Goal: Information Seeking & Learning: Learn about a topic

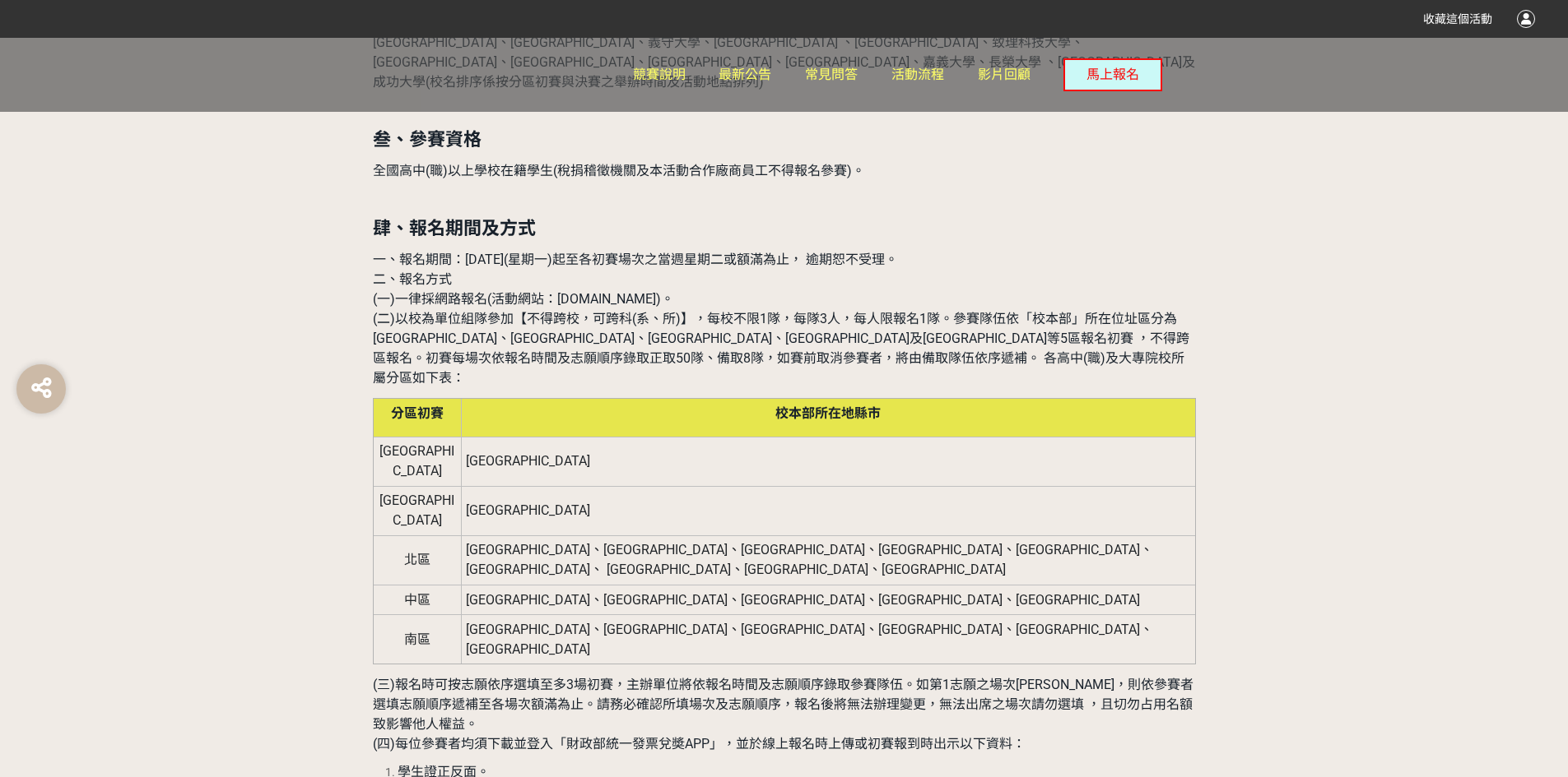
scroll to position [1316, 0]
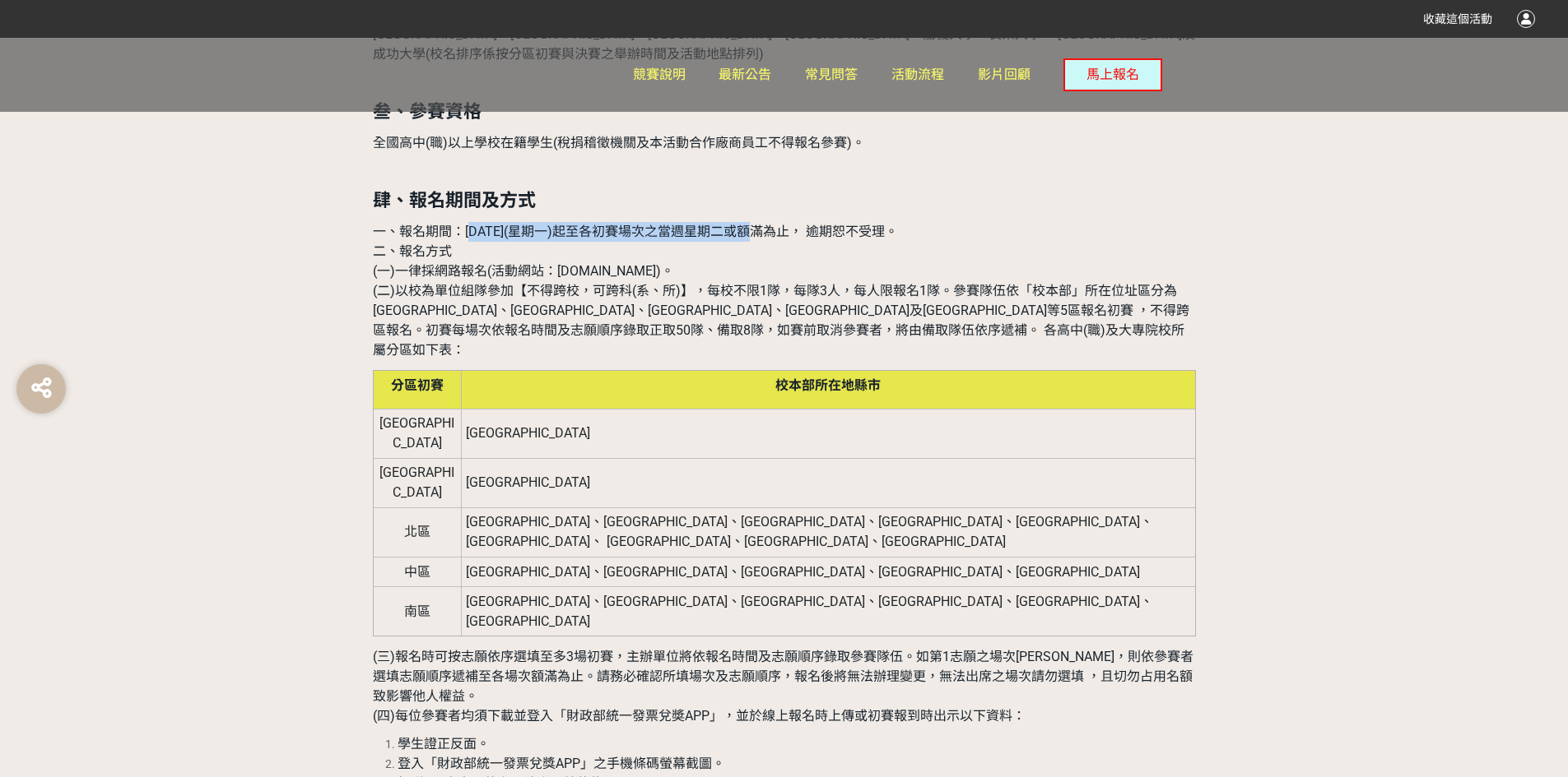
drag, startPoint x: 468, startPoint y: 202, endPoint x: 756, endPoint y: 215, distance: 288.3
click at [756, 222] on p "一、報名期間：[DATE](星期一)起至各初賽場次之當週星期二或額滿為止， 逾期恕不受理。 二、報名方式 (一)一律採網路報名(活動網站：[DOMAIN_NA…" at bounding box center [784, 291] width 823 height 138
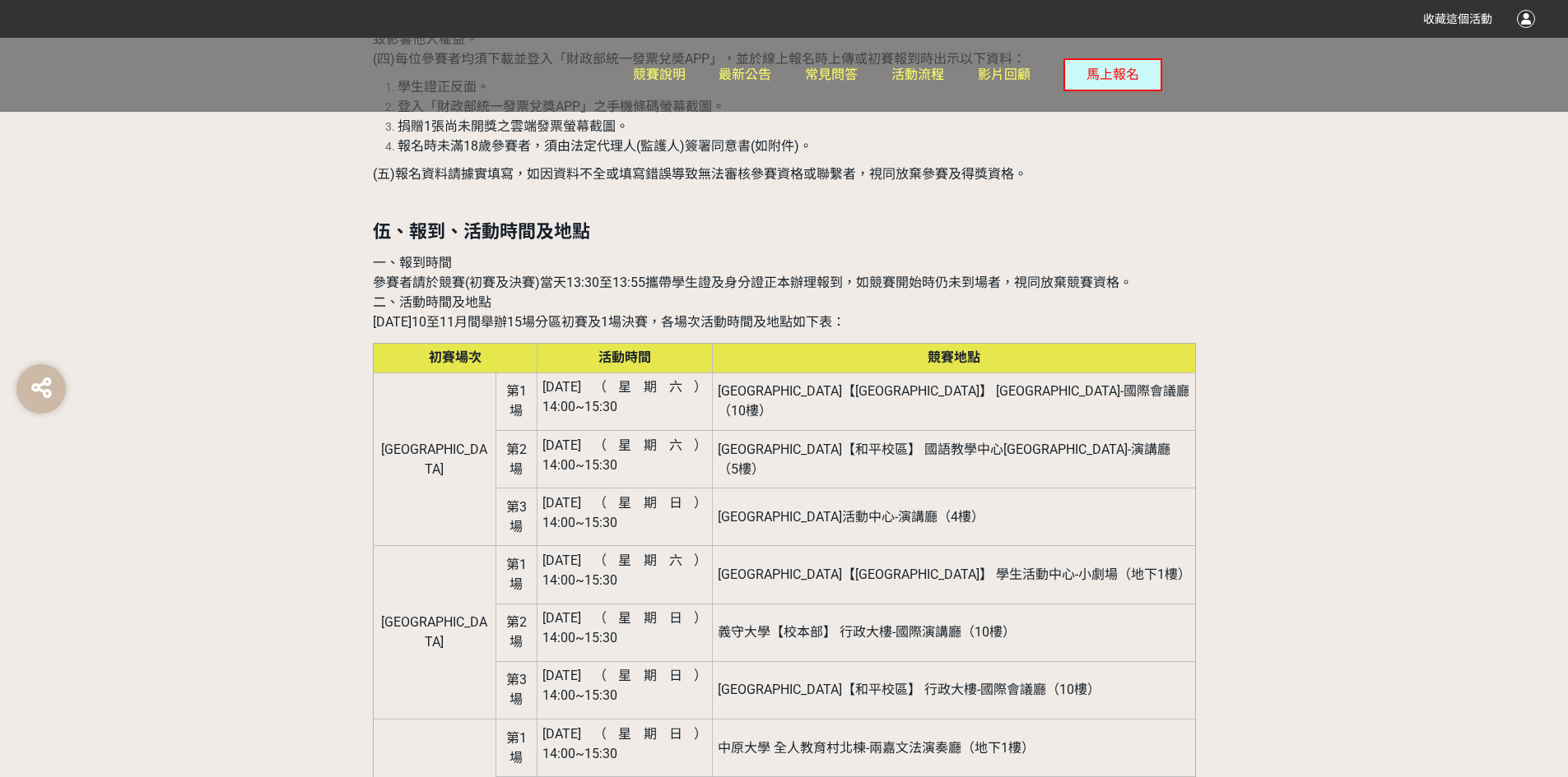
scroll to position [1974, 0]
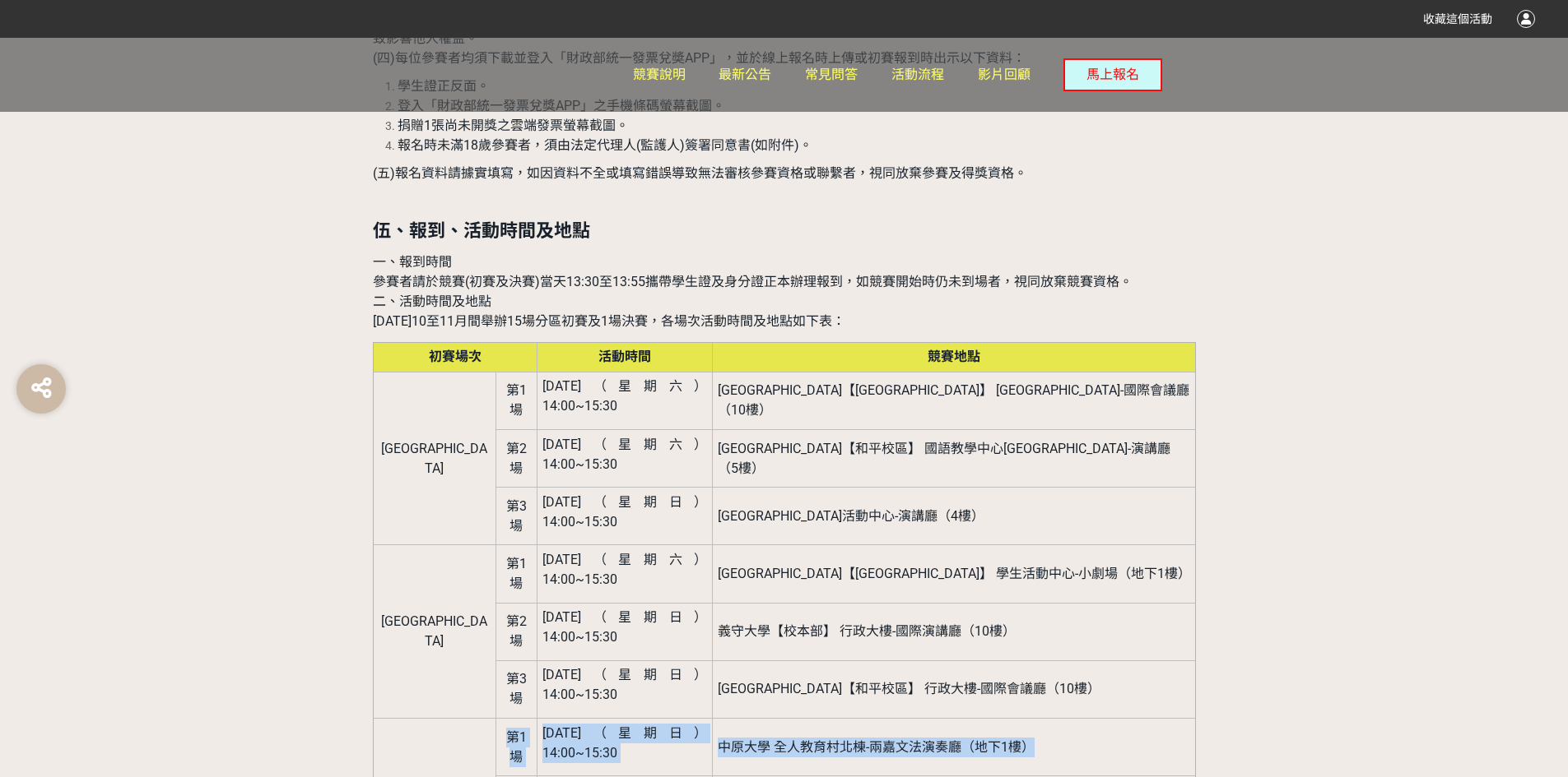
drag, startPoint x: 434, startPoint y: 500, endPoint x: 1089, endPoint y: 499, distance: 655.0
click at [1089, 718] on tr "北區 第1場 [DATE]（星期日） 14:00~15:30 中原大學 全人教育村[GEOGRAPHIC_DATA]-兩嘉文法演奏廳（地下1樓）" at bounding box center [784, 747] width 822 height 58
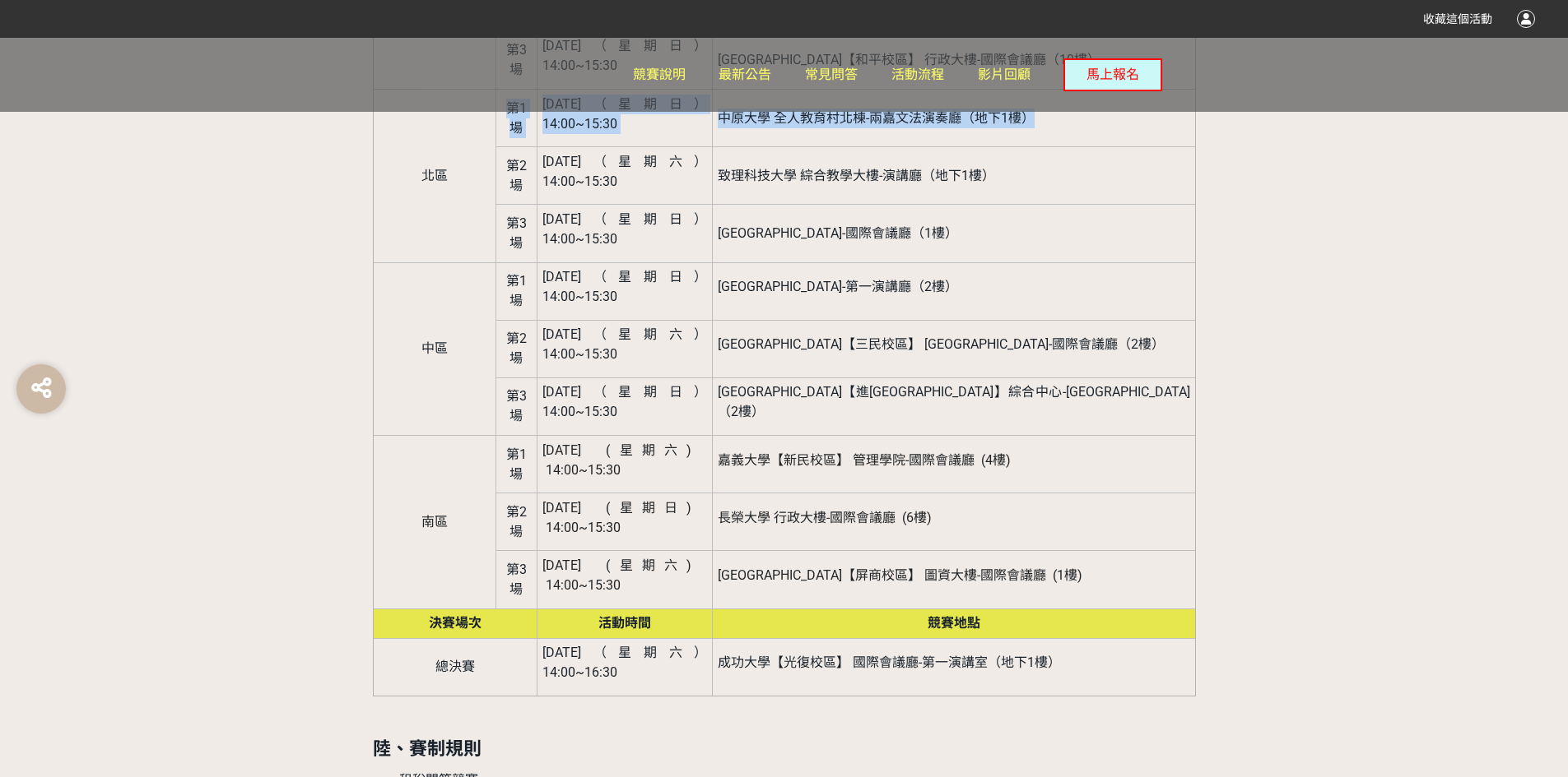
scroll to position [2632, 0]
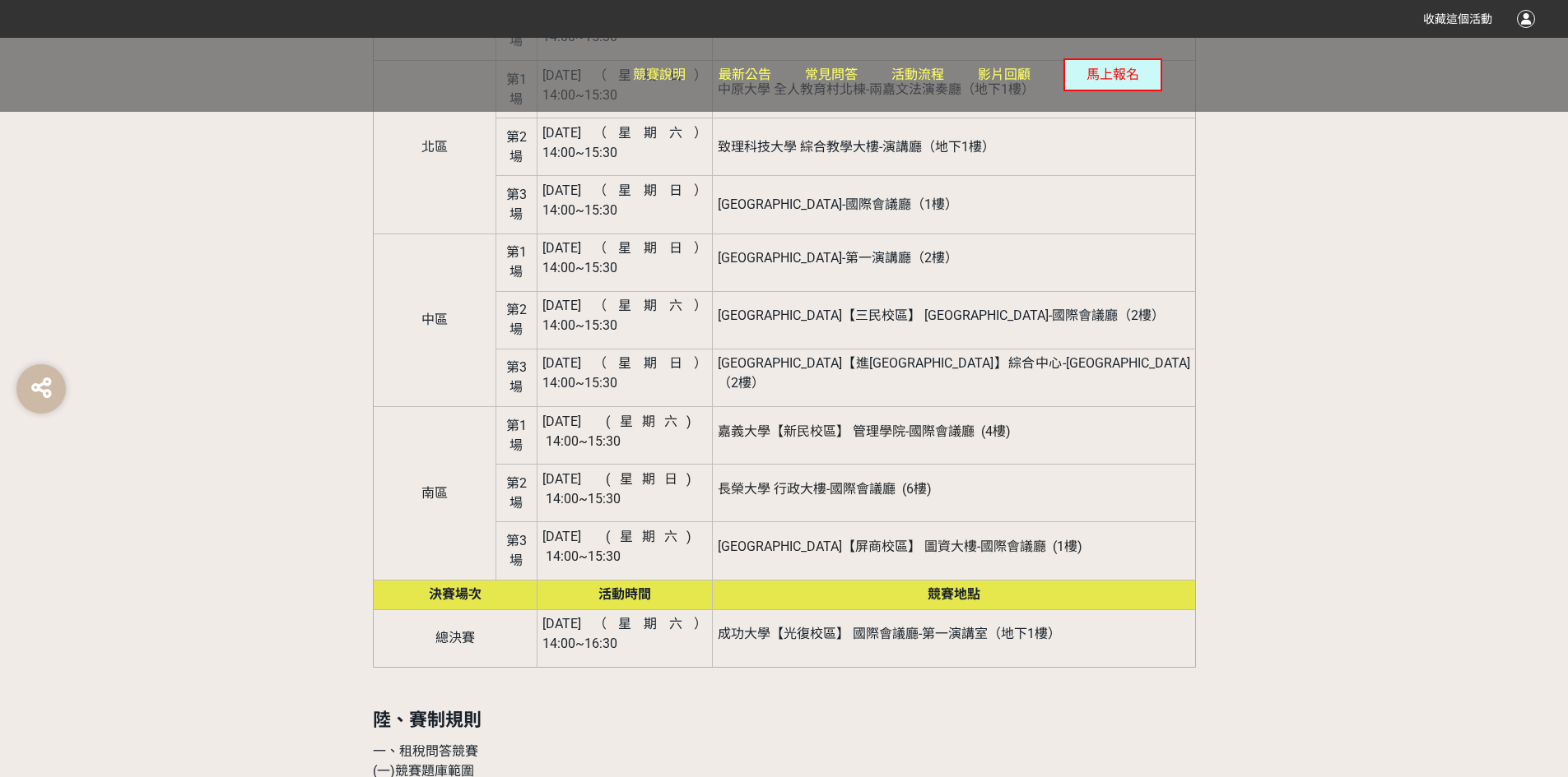
drag, startPoint x: 791, startPoint y: 465, endPoint x: 842, endPoint y: 458, distance: 51.5
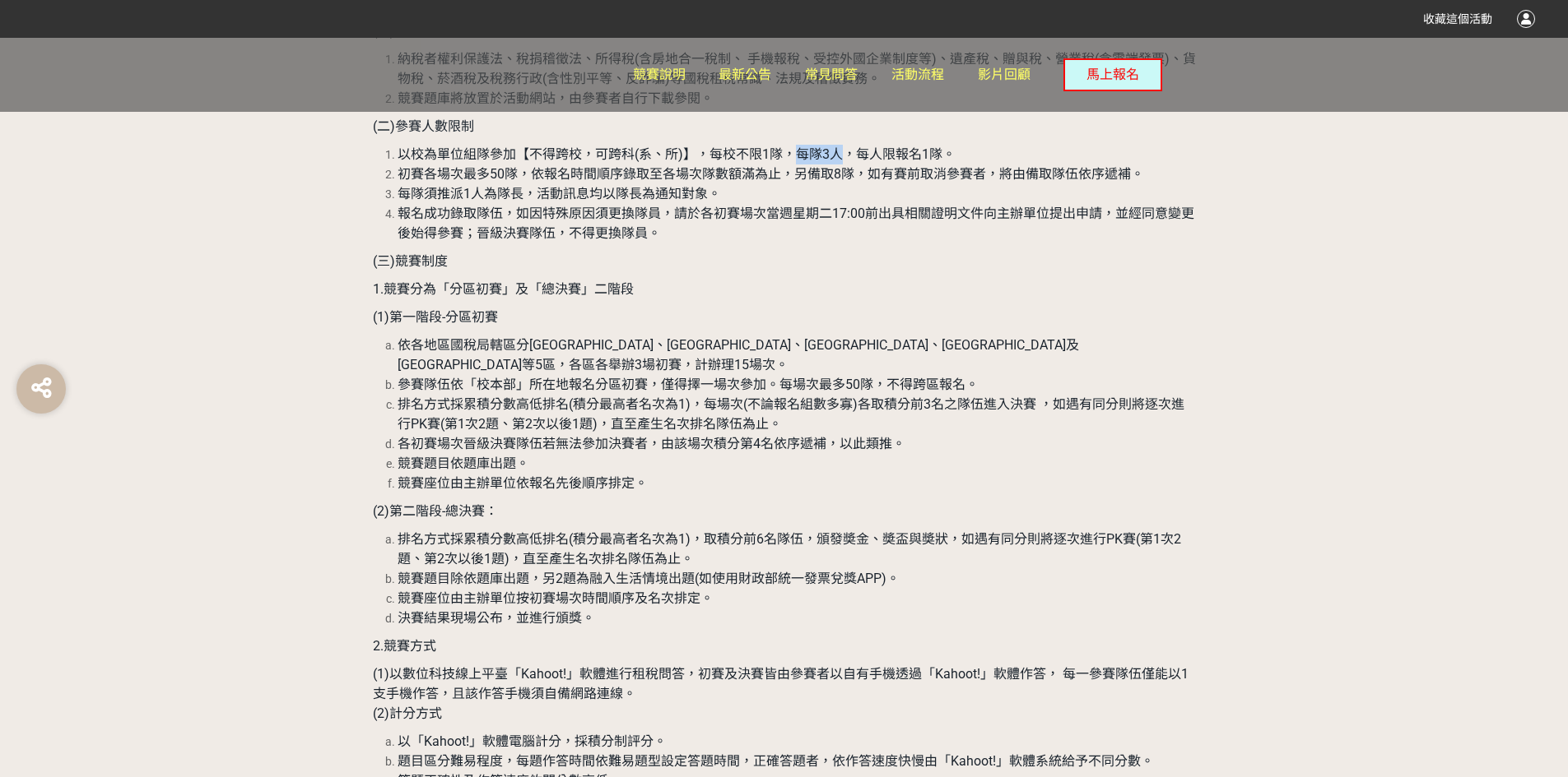
scroll to position [3620, 0]
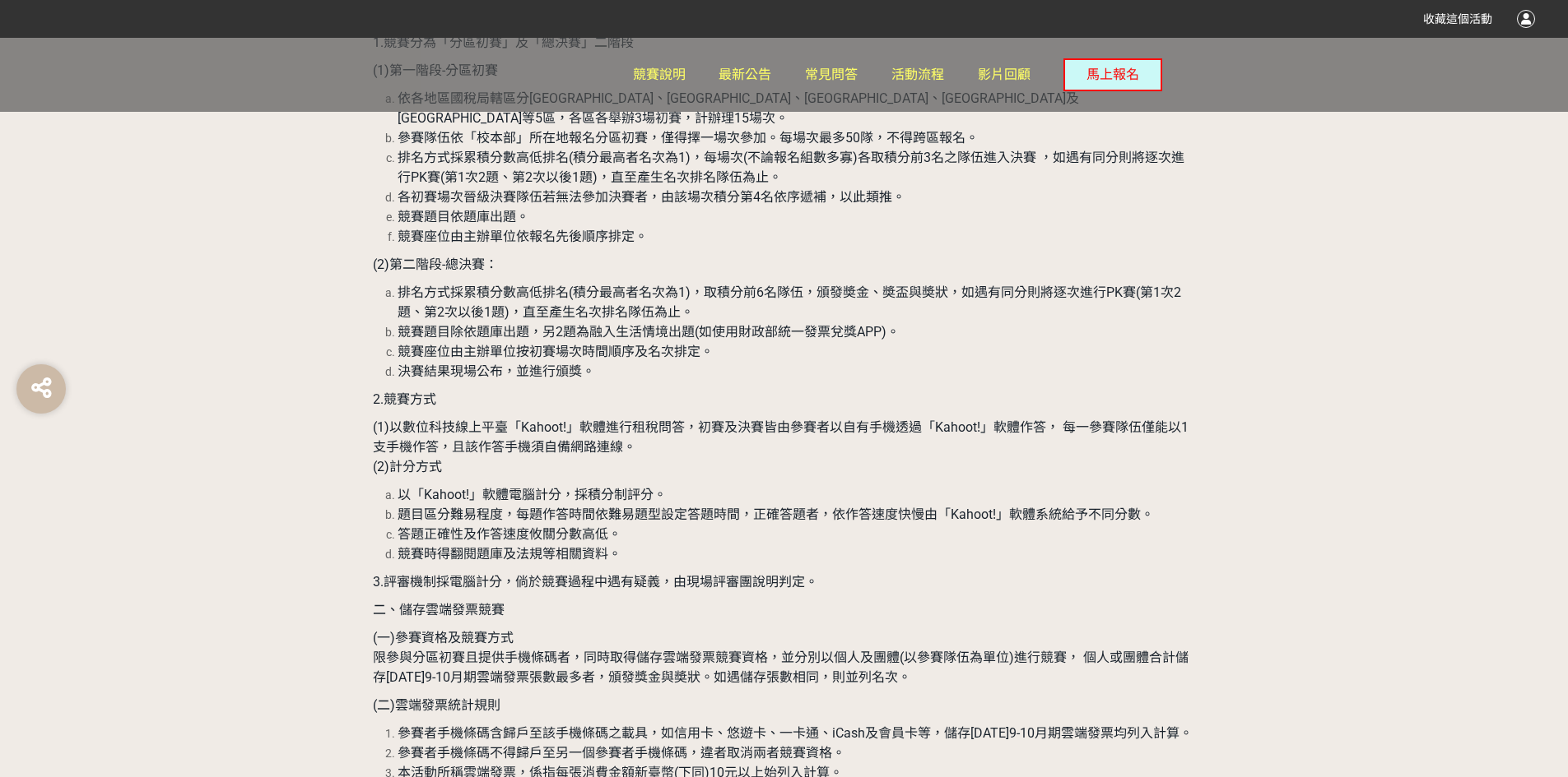
drag, startPoint x: 617, startPoint y: 635, endPoint x: 683, endPoint y: 634, distance: 66.0
drag, startPoint x: 619, startPoint y: 598, endPoint x: 695, endPoint y: 598, distance: 76.0
drag, startPoint x: 670, startPoint y: 670, endPoint x: 776, endPoint y: 674, distance: 106.1
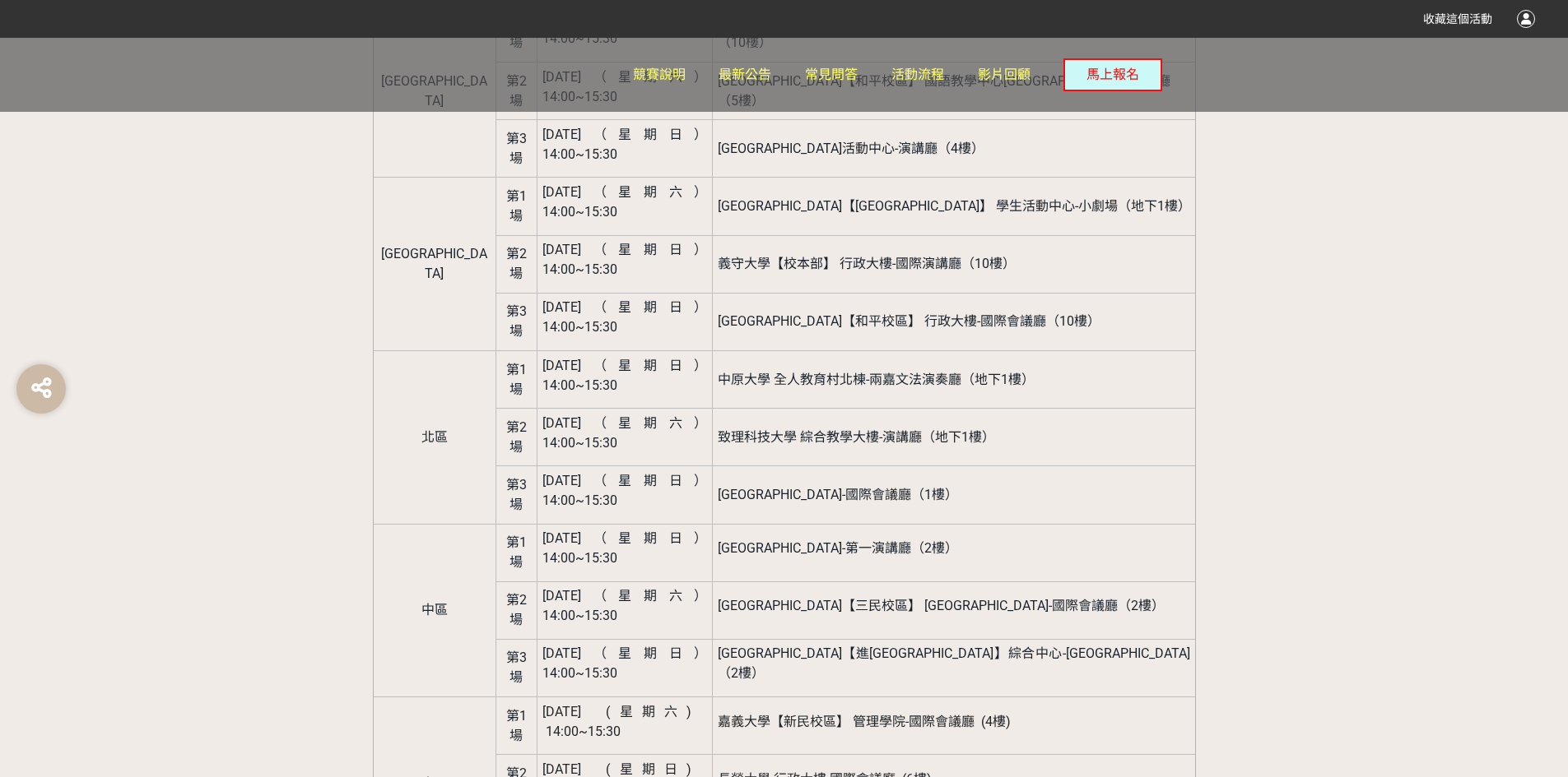
scroll to position [2221, 0]
